Goal: Information Seeking & Learning: Check status

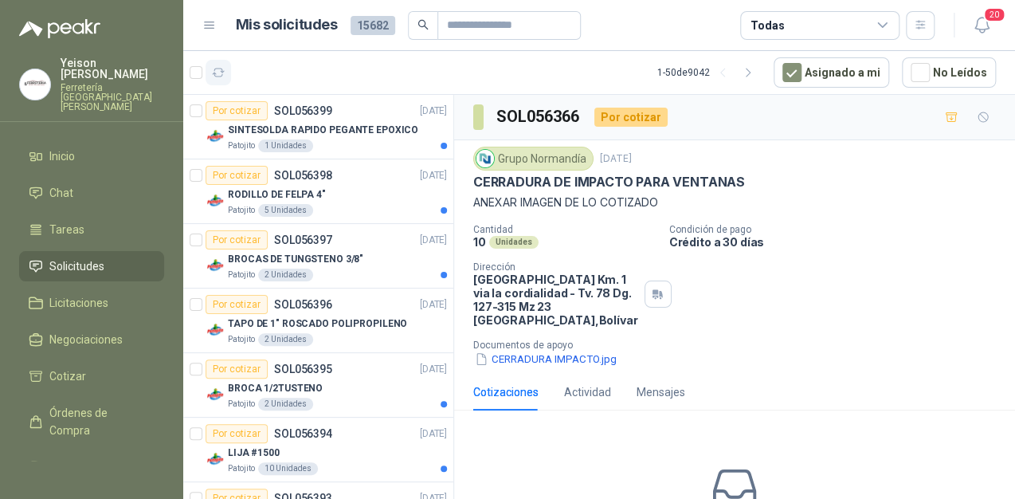
click at [229, 73] on button "button" at bounding box center [217, 72] width 25 height 25
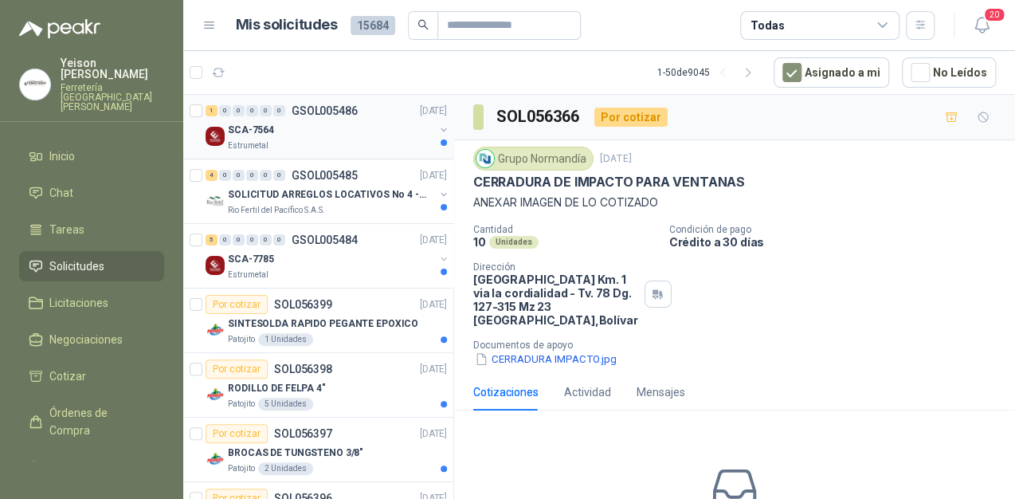
click at [297, 150] on div "Estrumetal" at bounding box center [331, 145] width 206 height 13
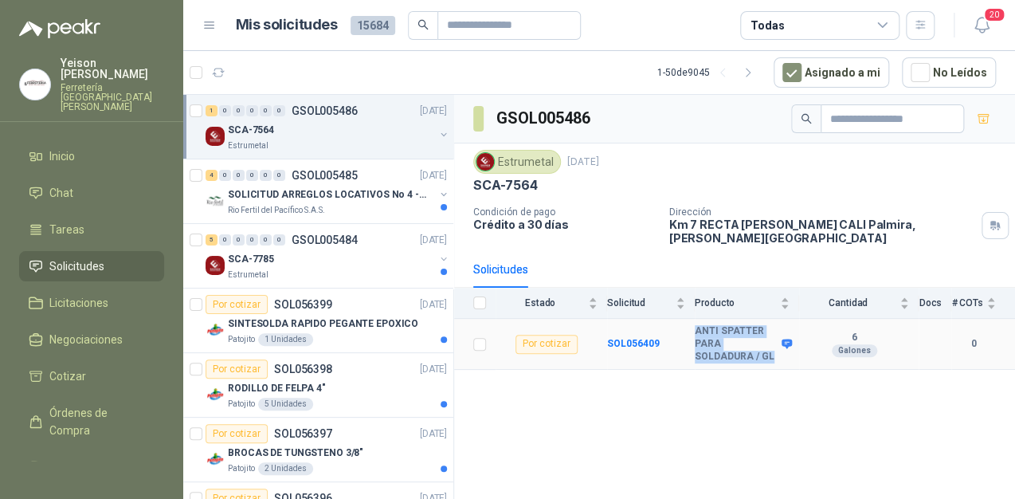
drag, startPoint x: 717, startPoint y: 344, endPoint x: 683, endPoint y: 326, distance: 38.1
click at [683, 326] on tr "Por cotizar SOL056409 ANTI SPATTER PARA SOLDADURA / GL 6 Galones 0" at bounding box center [734, 344] width 561 height 51
copy tr "ANTI SPATTER PARA SOLDADURA / GL"
click at [305, 265] on div "SCA-7785" at bounding box center [331, 258] width 206 height 19
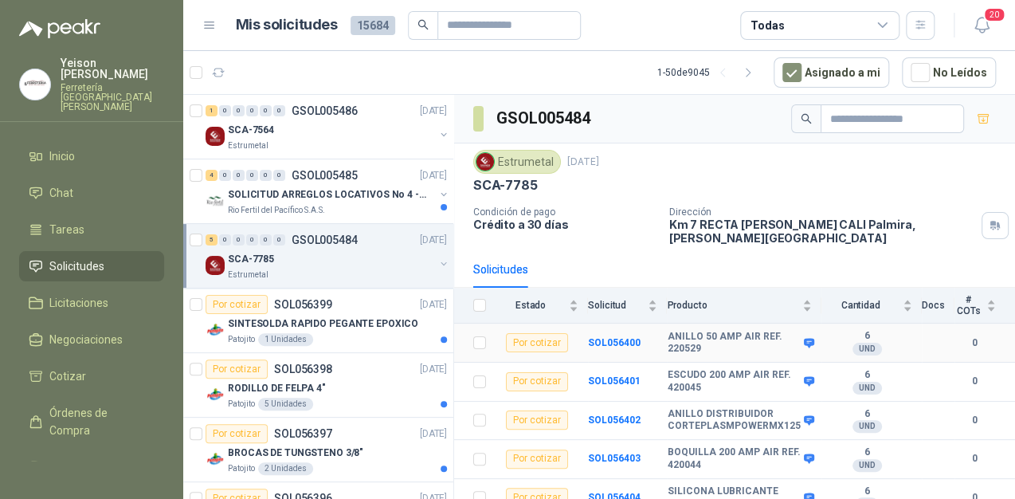
scroll to position [1, 0]
drag, startPoint x: 720, startPoint y: 448, endPoint x: 658, endPoint y: 437, distance: 63.0
click at [658, 439] on tr "Por cotizar SOL056403 BOQUILLA 200 AMP AIR REF. 420044 6 UND  0" at bounding box center [734, 458] width 561 height 39
copy tr "BOQUILLA 200 AMP AIR REF. 420044"
drag, startPoint x: 784, startPoint y: 411, endPoint x: 653, endPoint y: 395, distance: 131.6
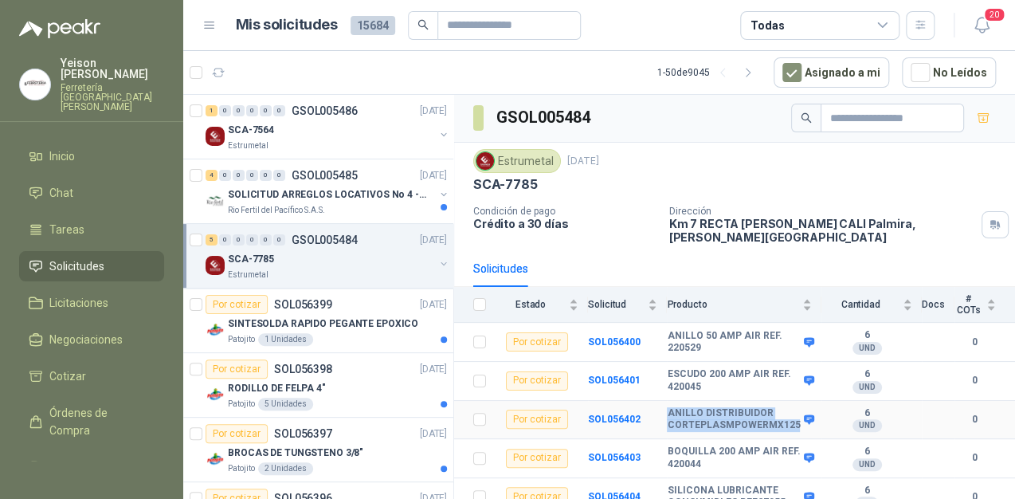
click at [653, 401] on tr "Por cotizar SOL056402 ANILLO DISTRIBUIDOR CORTEPLASMPOWERMX125 6 UND  0" at bounding box center [734, 420] width 561 height 39
copy tr "ANILLO DISTRIBUIDOR CORTEPLASMPOWERMX125"
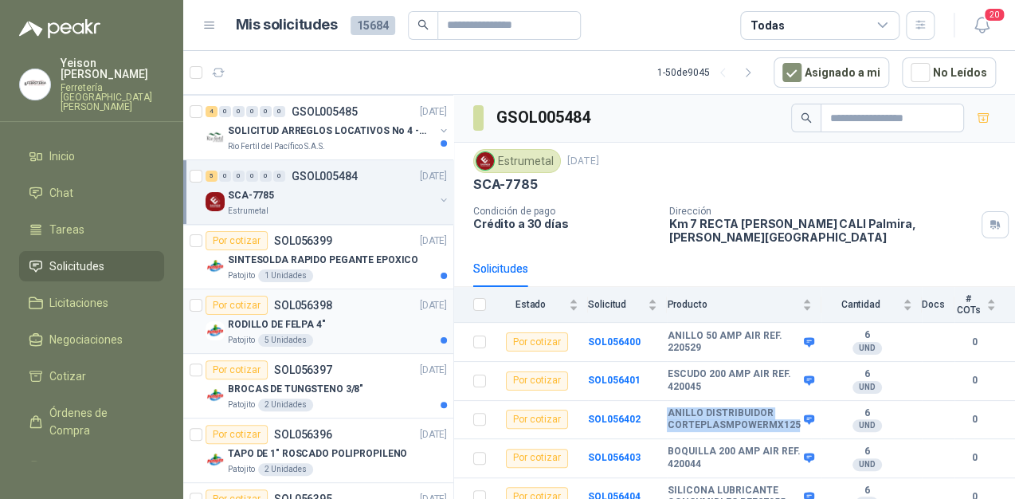
scroll to position [0, 0]
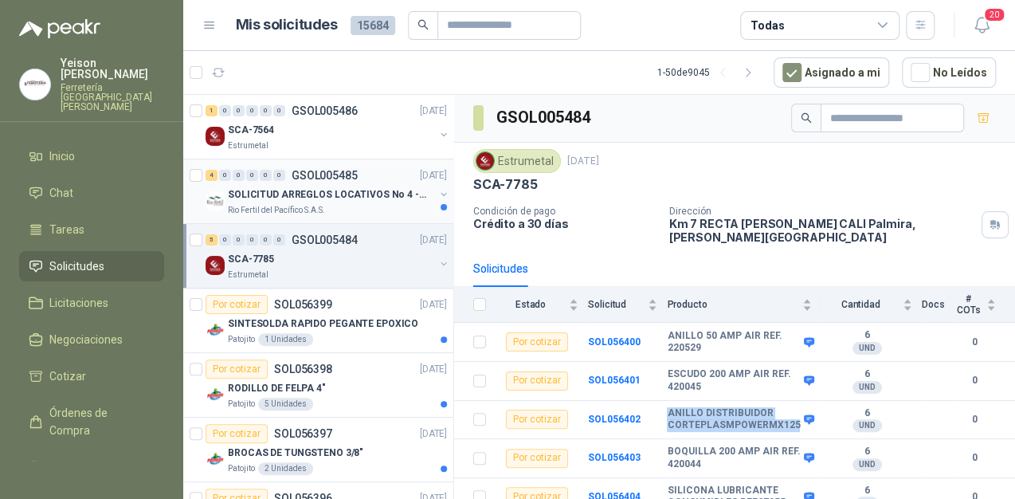
click at [317, 194] on p "SOLICITUD ARREGLOS LOCATIVOS No 4 - PICHINDE" at bounding box center [327, 194] width 198 height 15
